Goal: Task Accomplishment & Management: Manage account settings

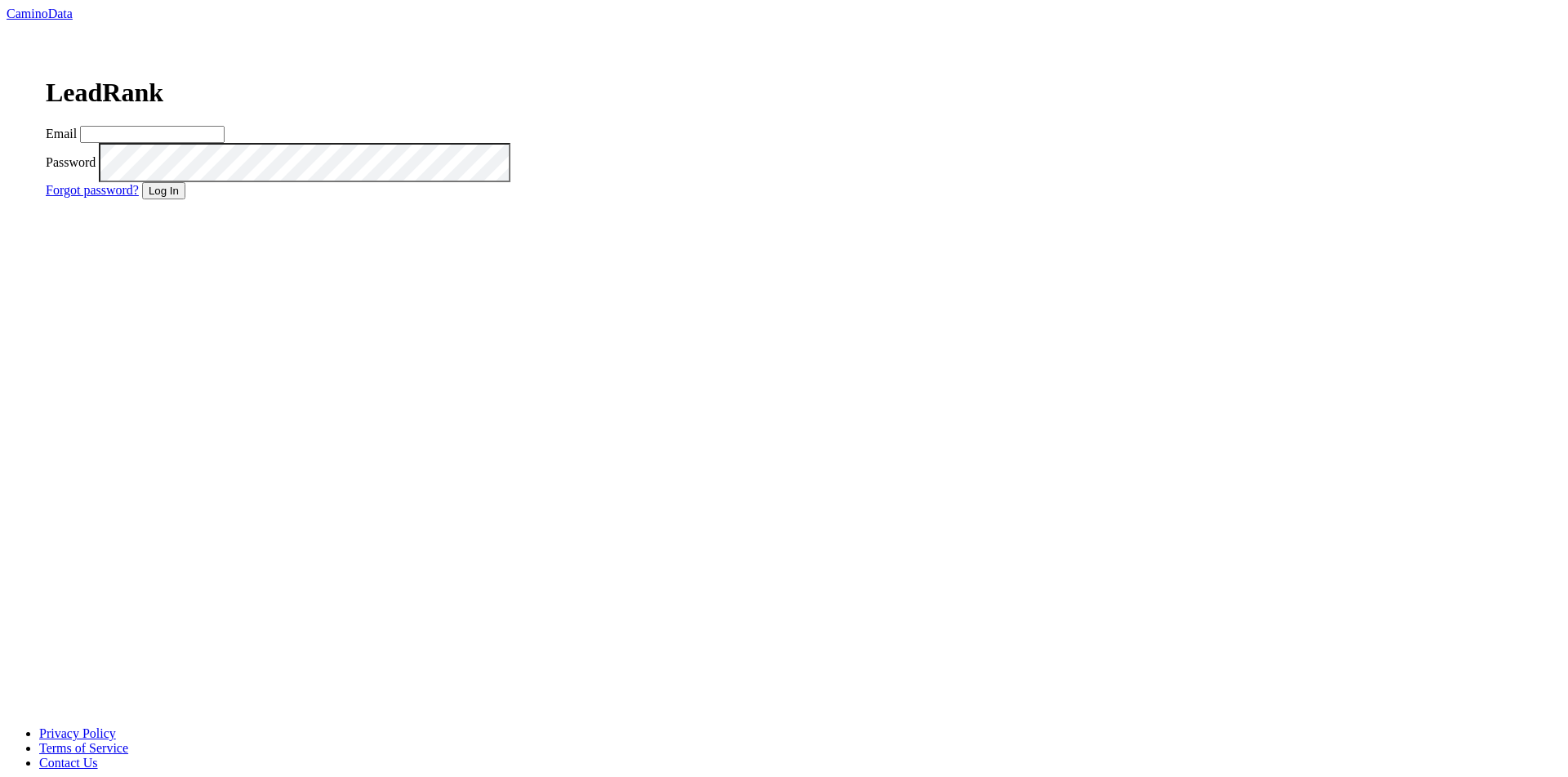
click at [224, 143] on input "Email" at bounding box center [153, 134] width 145 height 18
type input "dave@caminodata.com"
click at [185, 199] on button "Log In" at bounding box center [164, 191] width 43 height 18
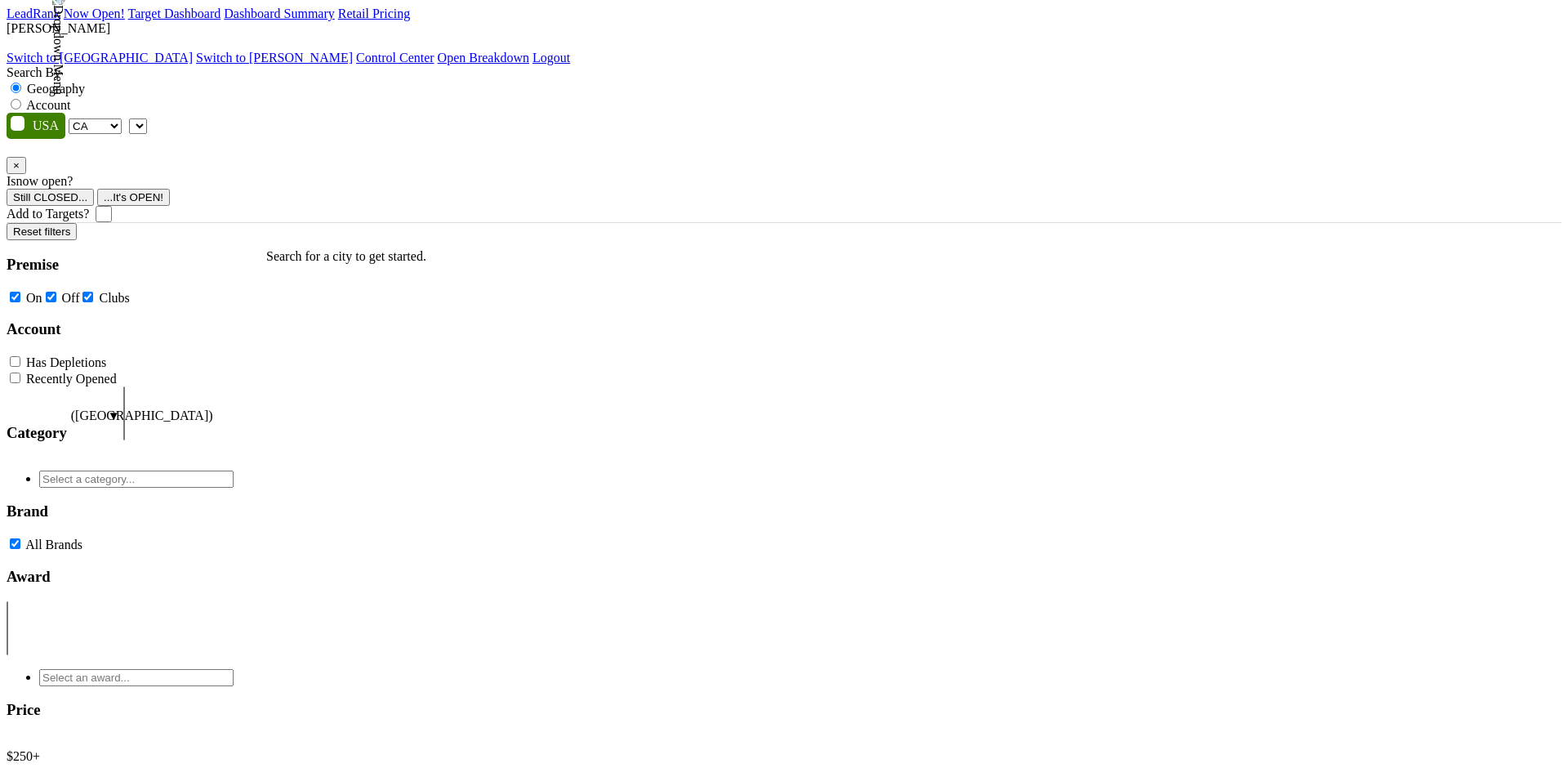
select select "CA"
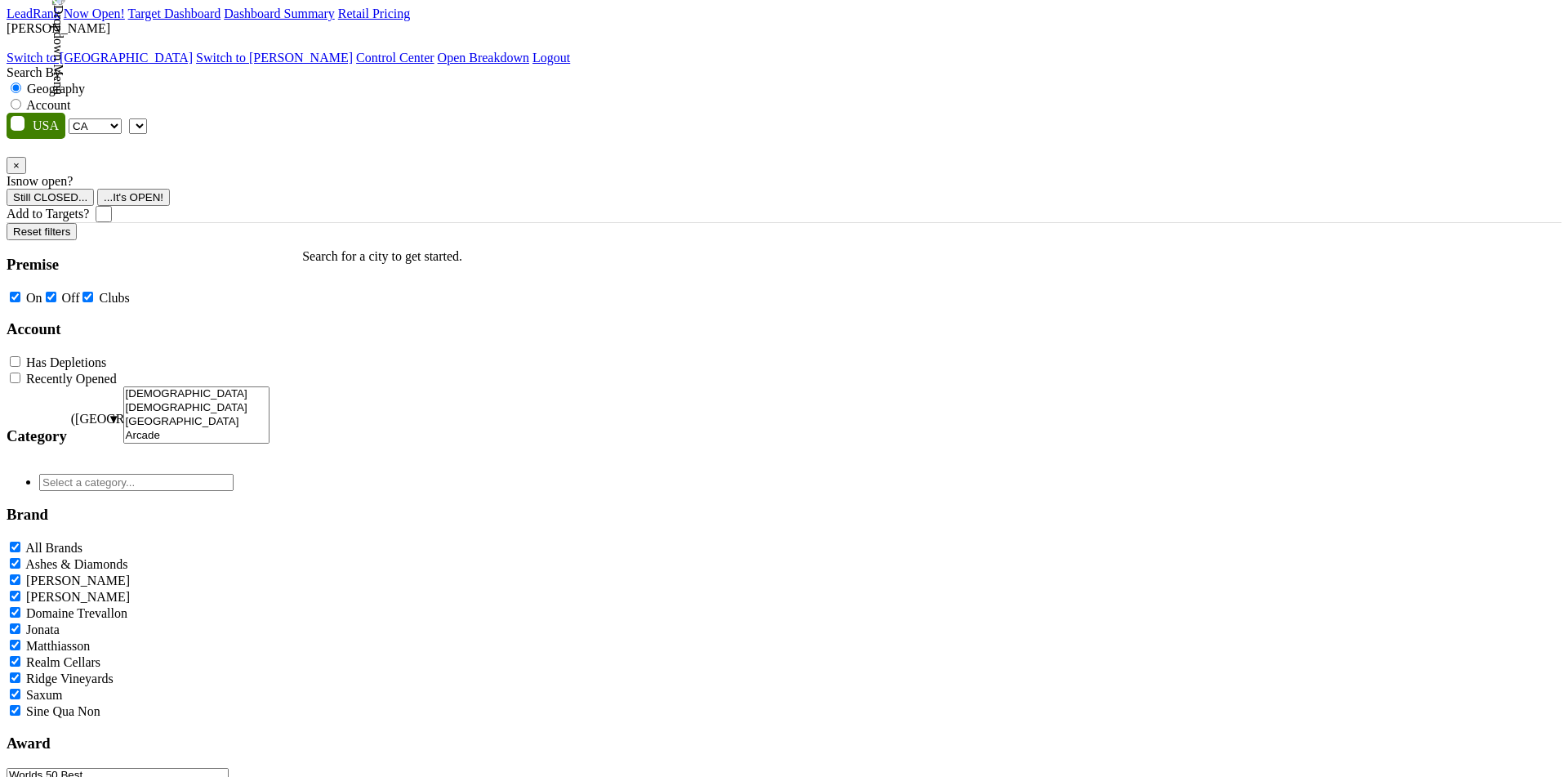
click at [66, 27] on img at bounding box center [58, 43] width 15 height 103
click at [1132, 37] on nav "LeadRank Now Open! Target Dashboard Dashboard Summary Retail Pricing Loading...…" at bounding box center [784, 36] width 1555 height 59
click at [66, 25] on img at bounding box center [58, 43] width 15 height 103
click at [193, 53] on link "Switch to [GEOGRAPHIC_DATA]" at bounding box center [100, 58] width 186 height 14
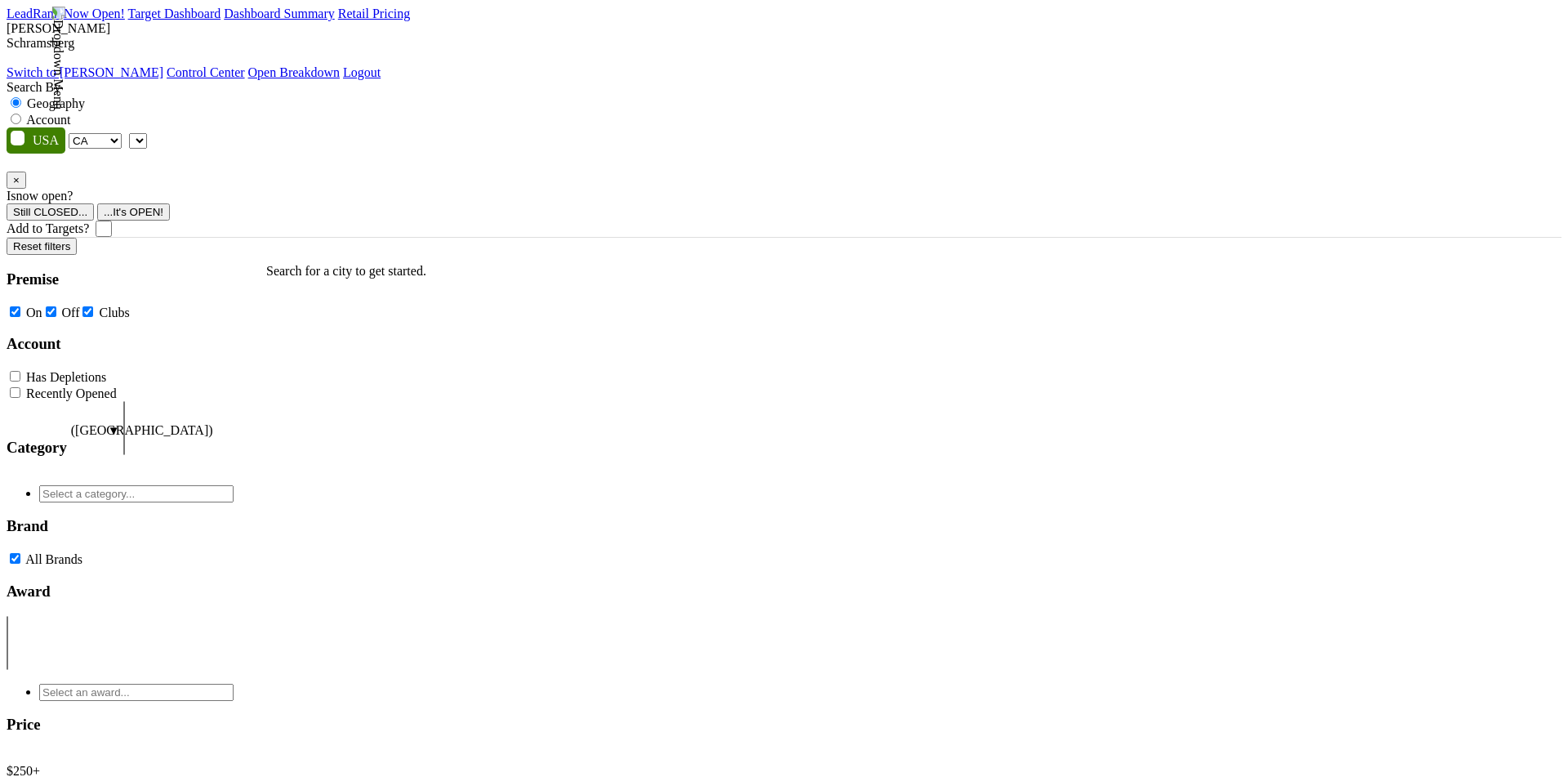
select select "CA"
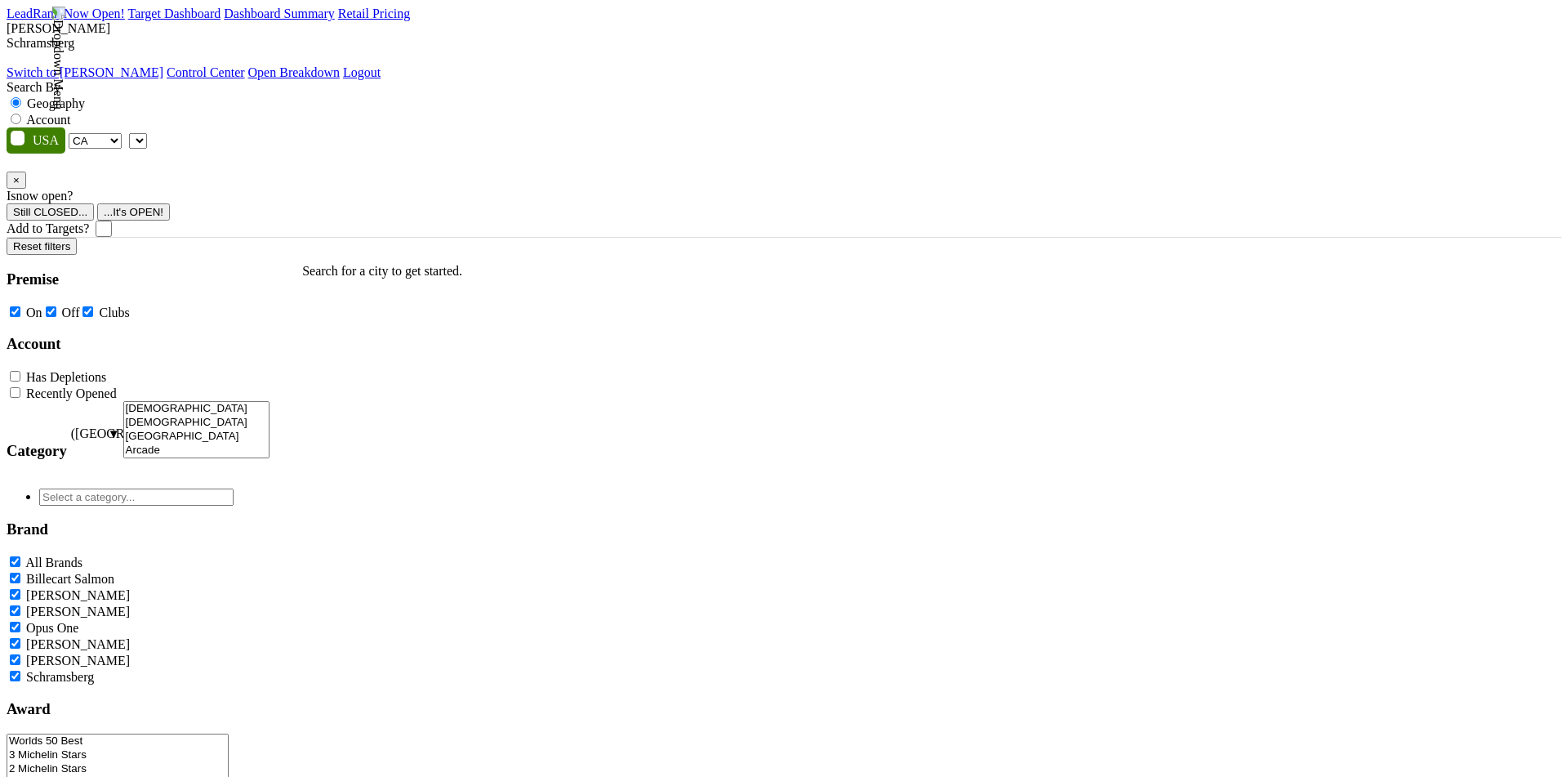
click at [66, 27] on img at bounding box center [58, 58] width 15 height 103
click at [164, 66] on link "Switch to Mirabelle" at bounding box center [85, 73] width 157 height 14
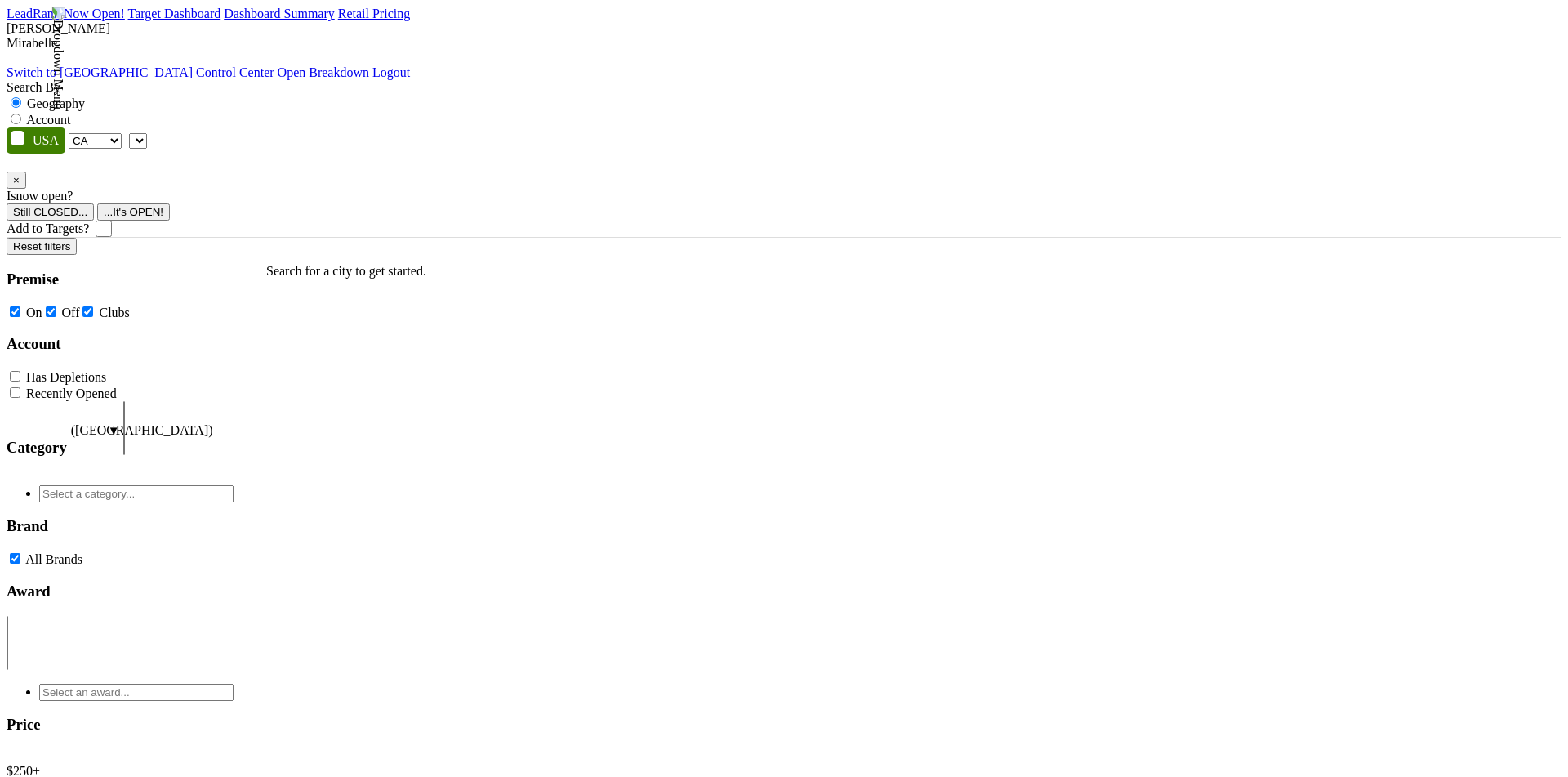
select select "CA"
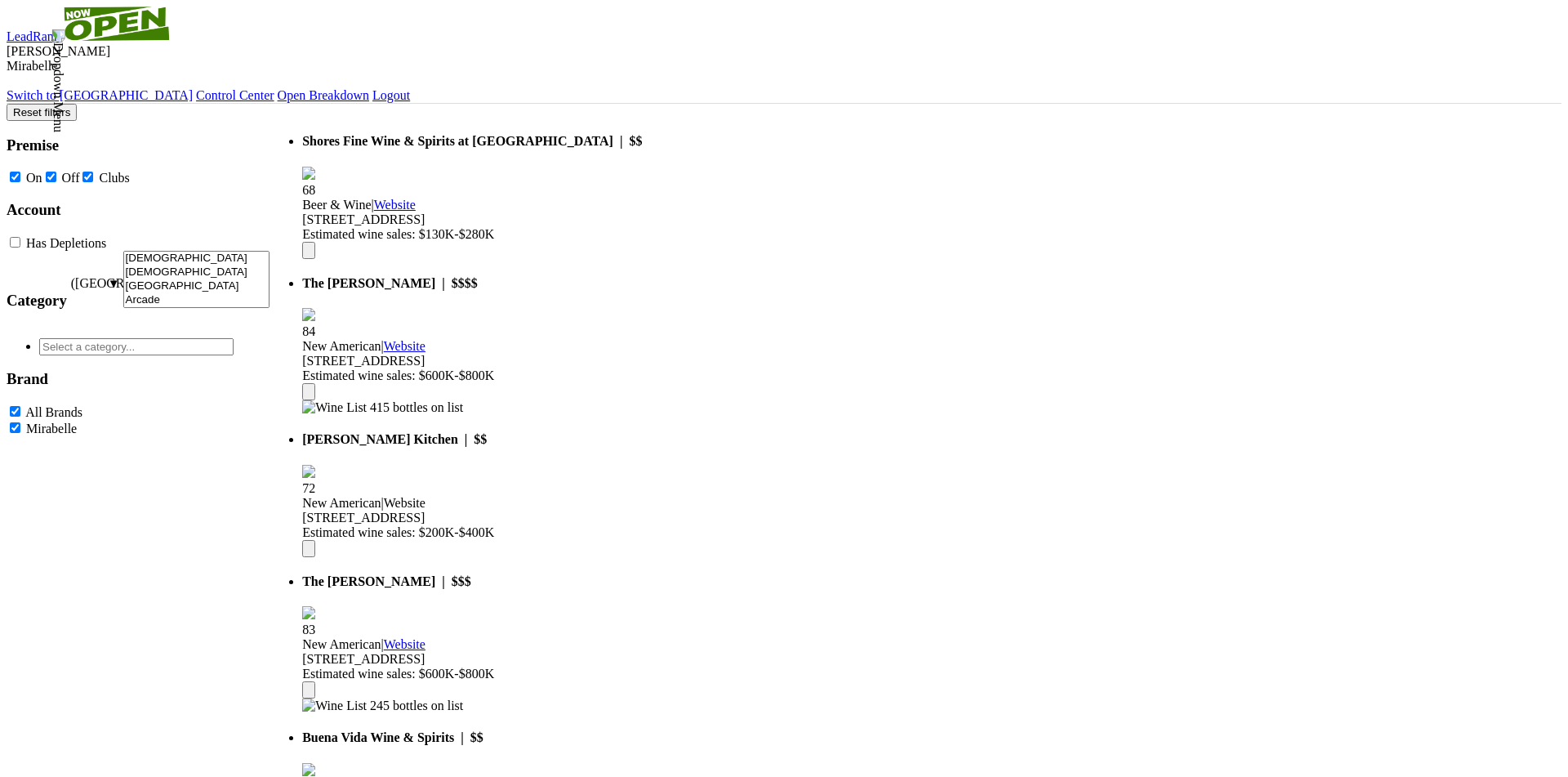
drag, startPoint x: 1075, startPoint y: 330, endPoint x: 1078, endPoint y: 627, distance: 297.0
click at [795, 627] on div at bounding box center [795, 444] width 0 height 680
click at [740, 464] on img "Total Wine & More" at bounding box center [732, 478] width 18 height 27
